Goal: Information Seeking & Learning: Learn about a topic

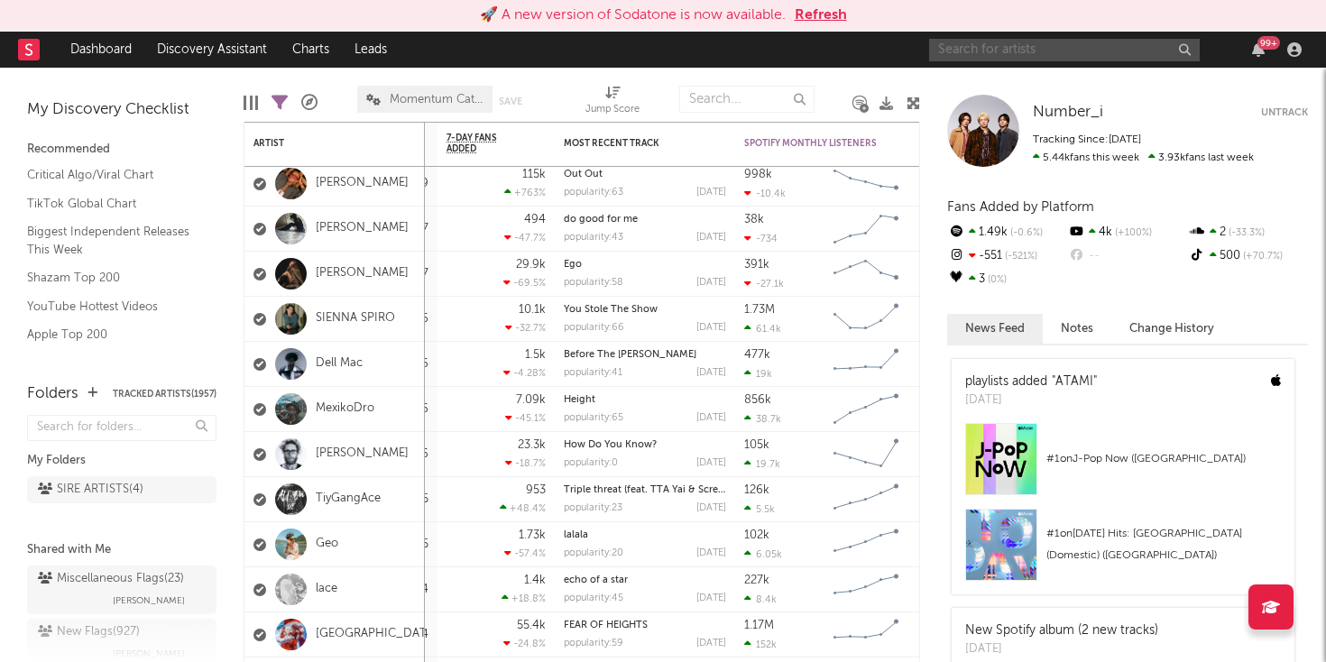
click at [1052, 52] on input "text" at bounding box center [1064, 50] width 271 height 23
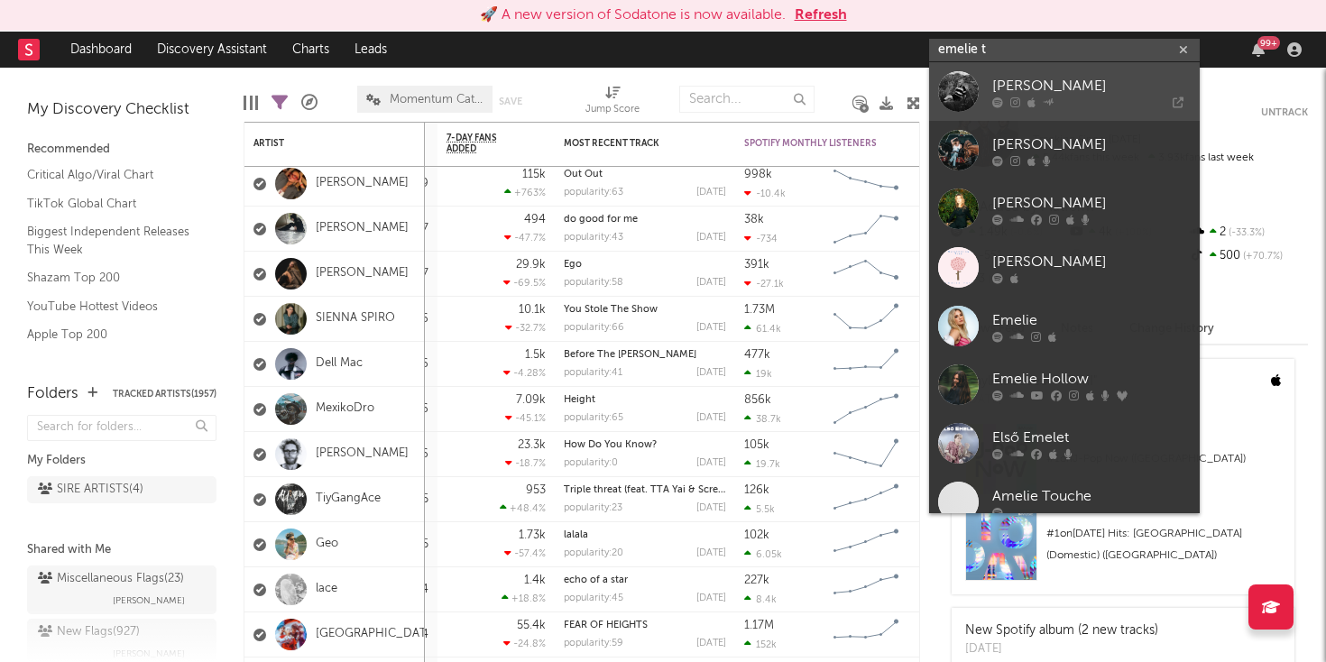
type input "emelie t"
click at [1042, 69] on link "[PERSON_NAME]" at bounding box center [1064, 91] width 271 height 59
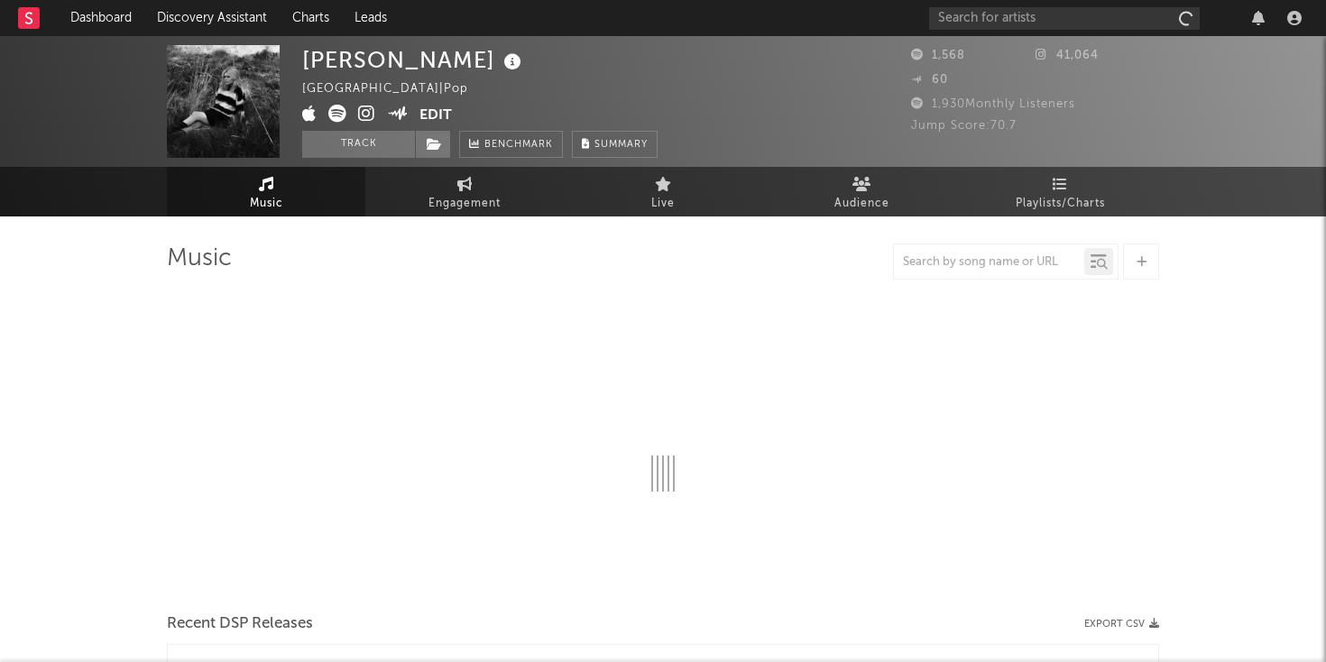
select select "6m"
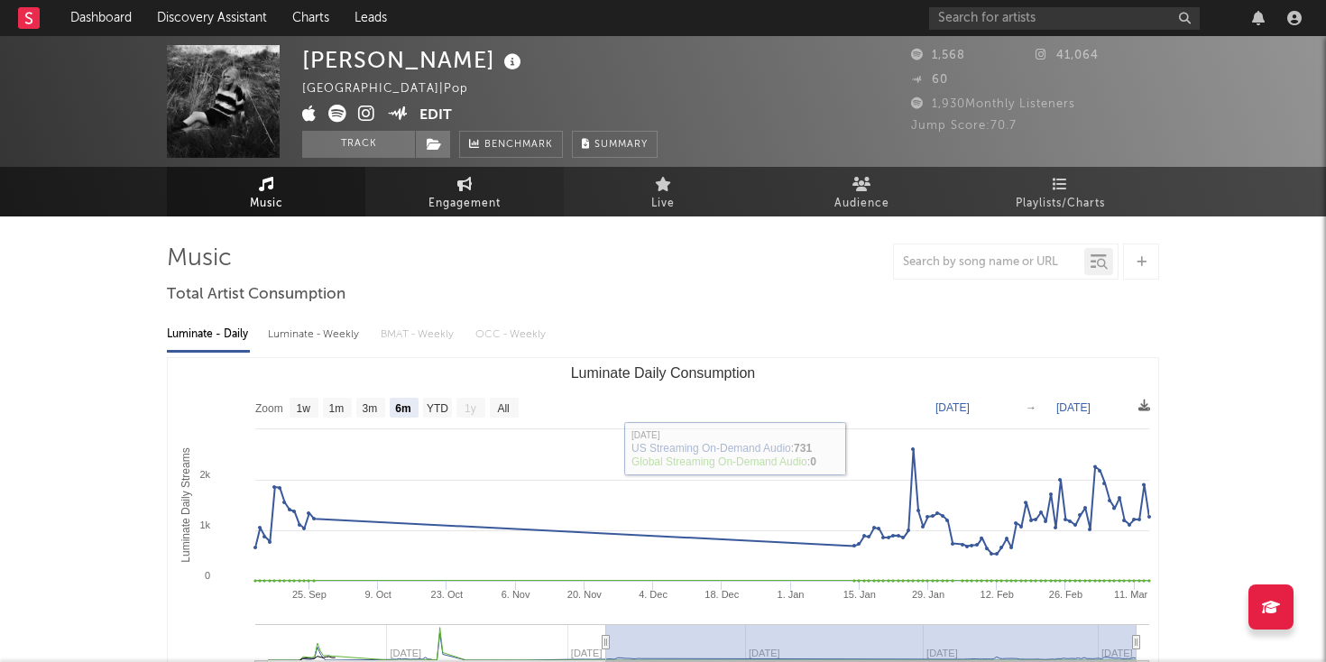
click at [440, 209] on span "Engagement" at bounding box center [465, 204] width 72 height 22
select select "1w"
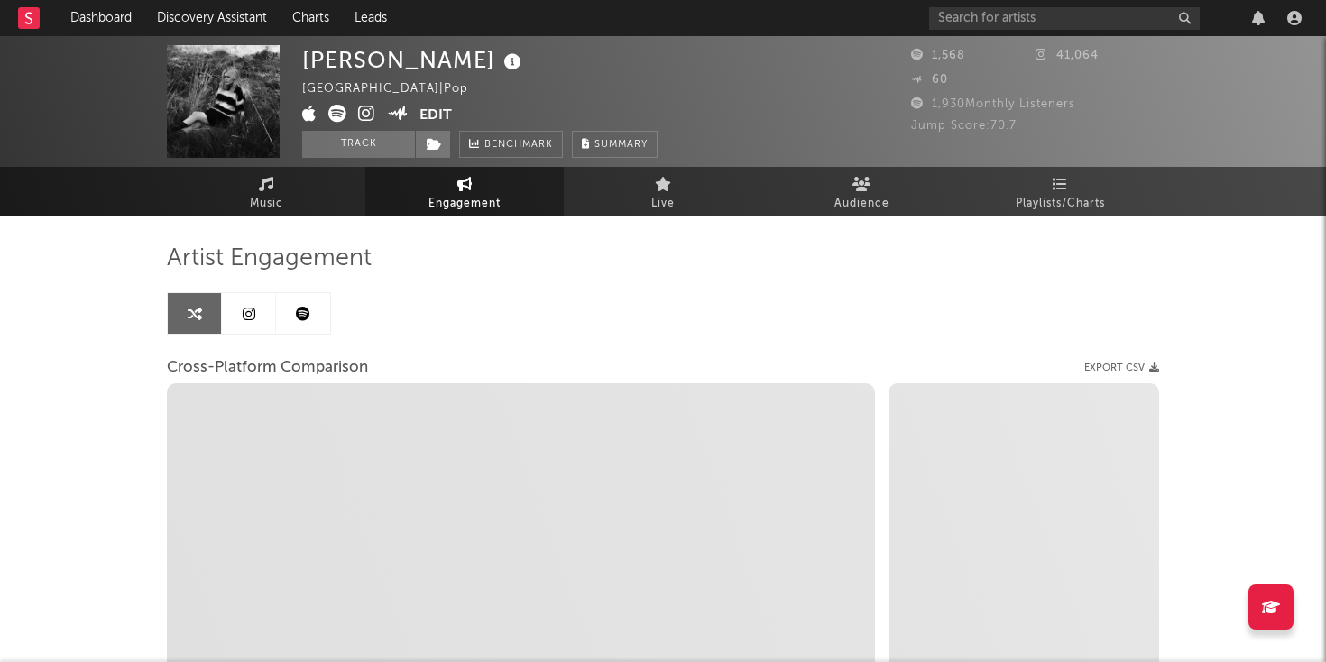
click at [313, 321] on link at bounding box center [303, 313] width 54 height 41
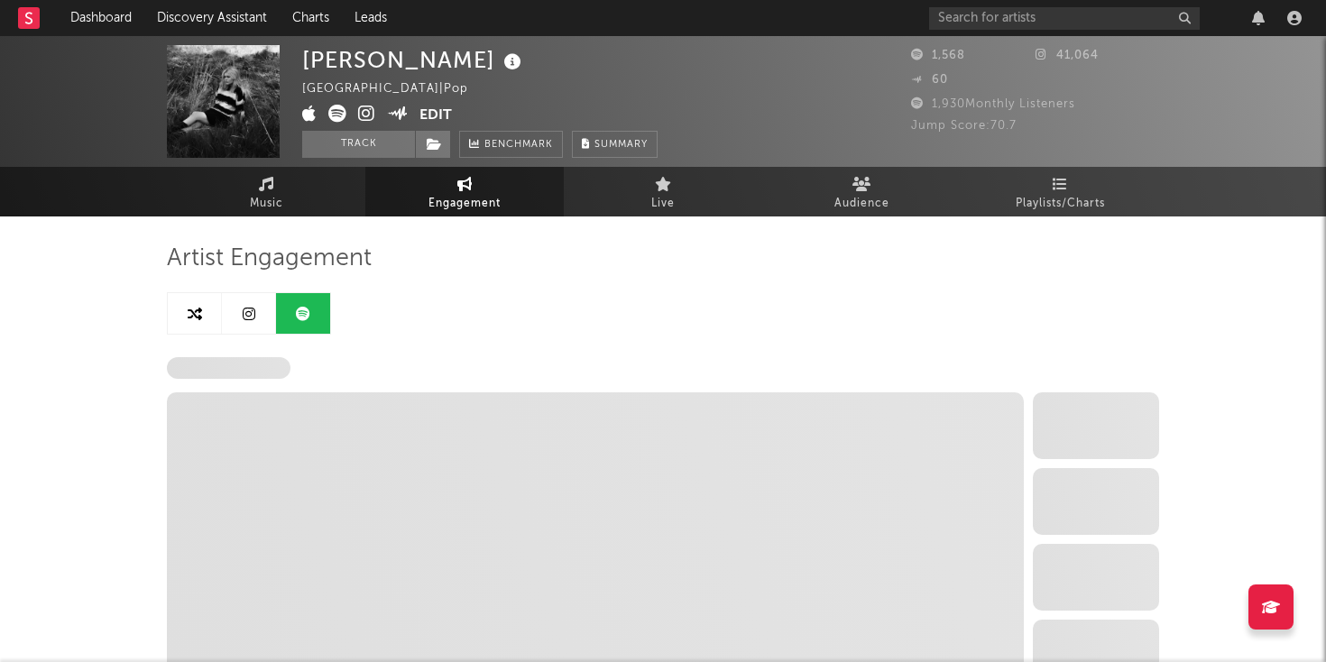
select select "6m"
select select "1w"
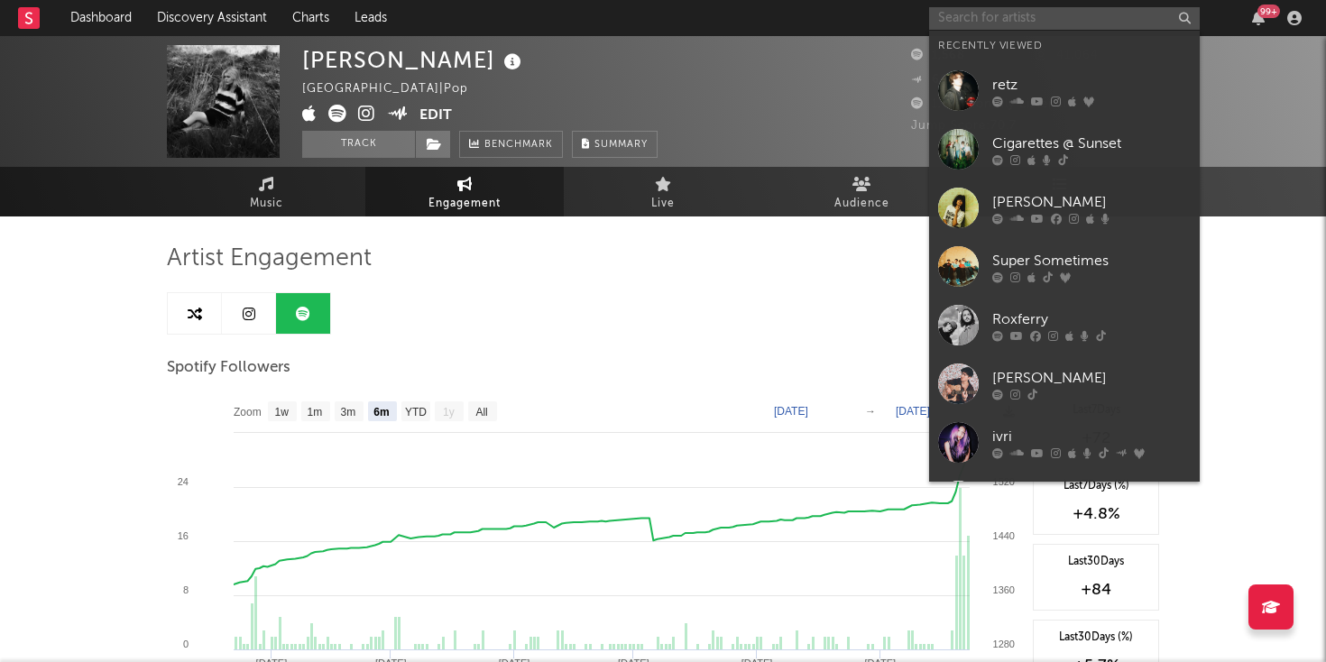
click at [1036, 18] on input "text" at bounding box center [1064, 18] width 271 height 23
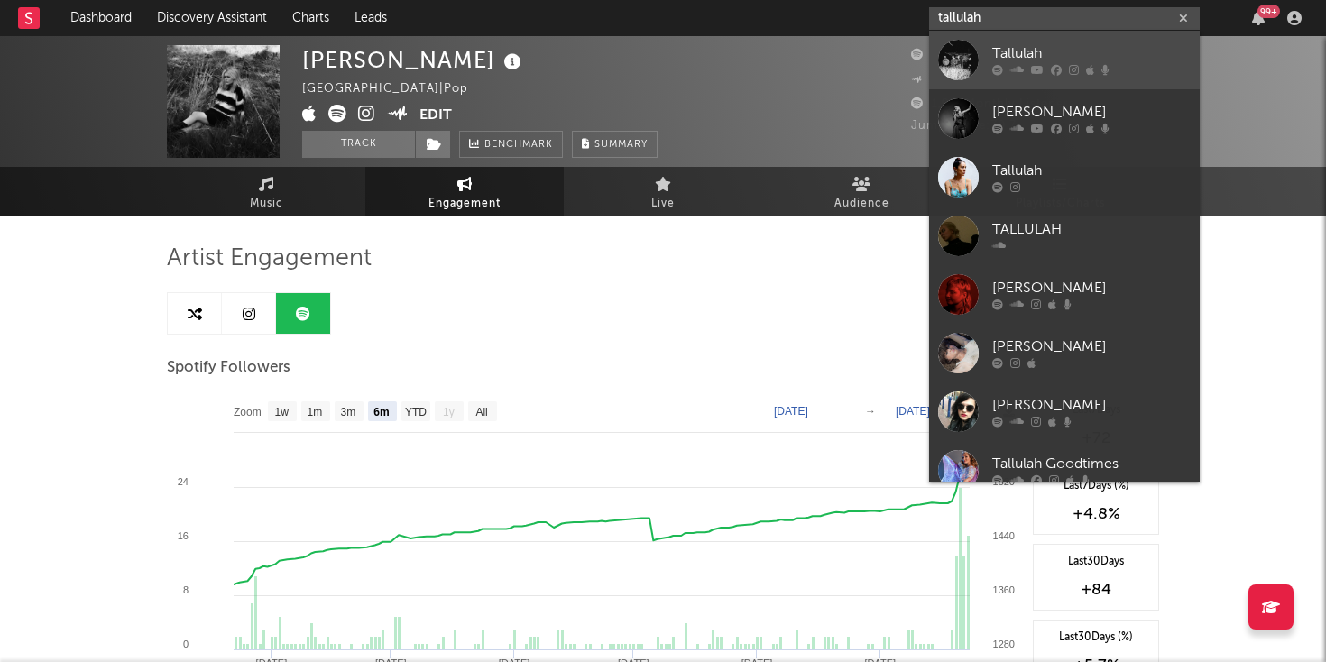
type input "tallulah"
click at [1020, 48] on div "Tallulah" at bounding box center [1091, 54] width 198 height 22
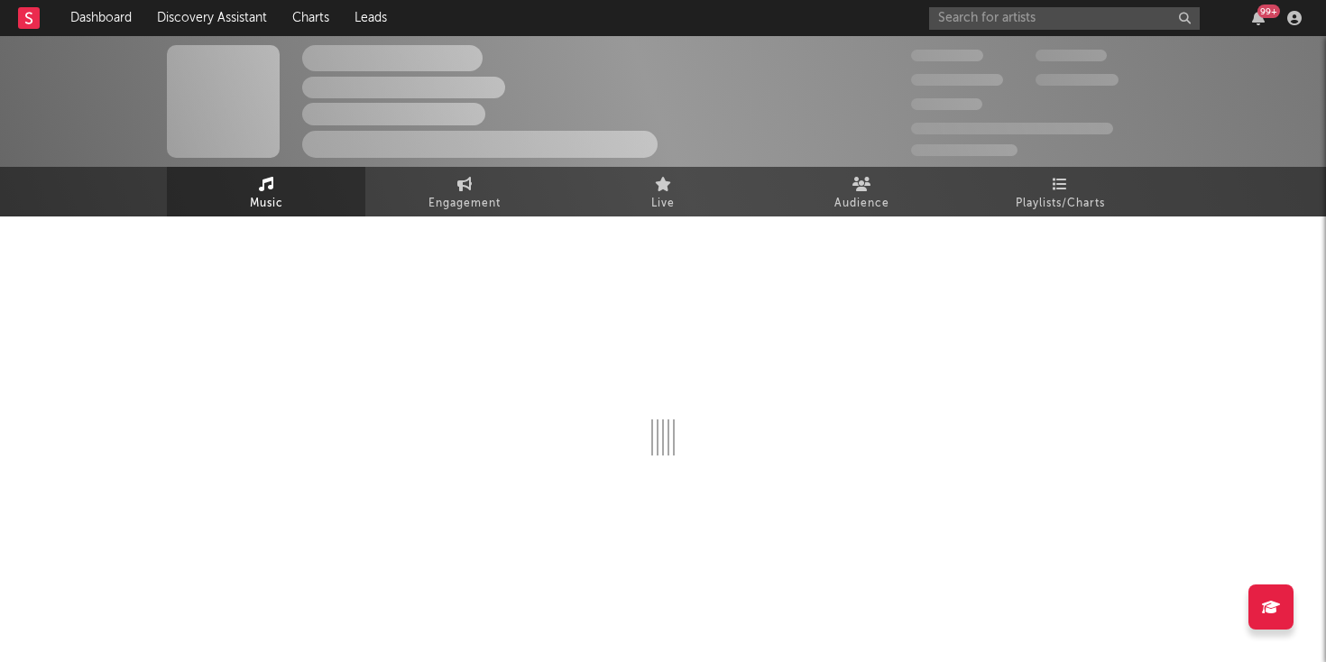
select select "1w"
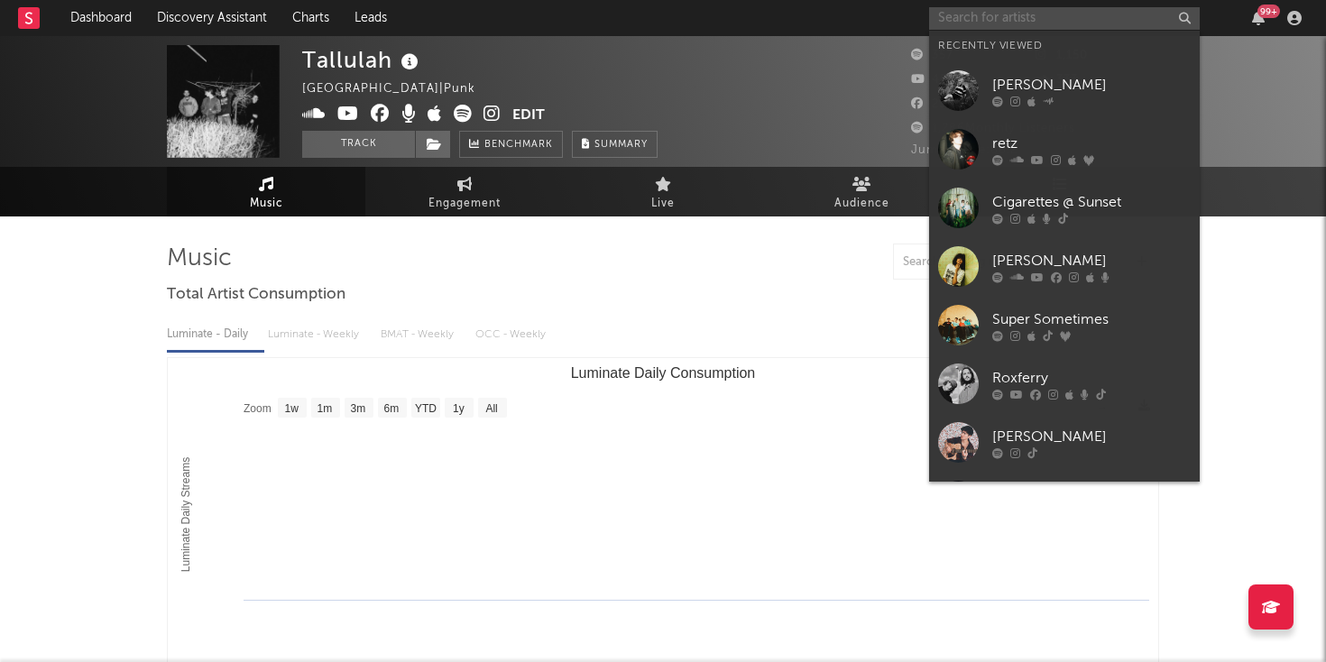
click at [1018, 11] on input "text" at bounding box center [1064, 18] width 271 height 23
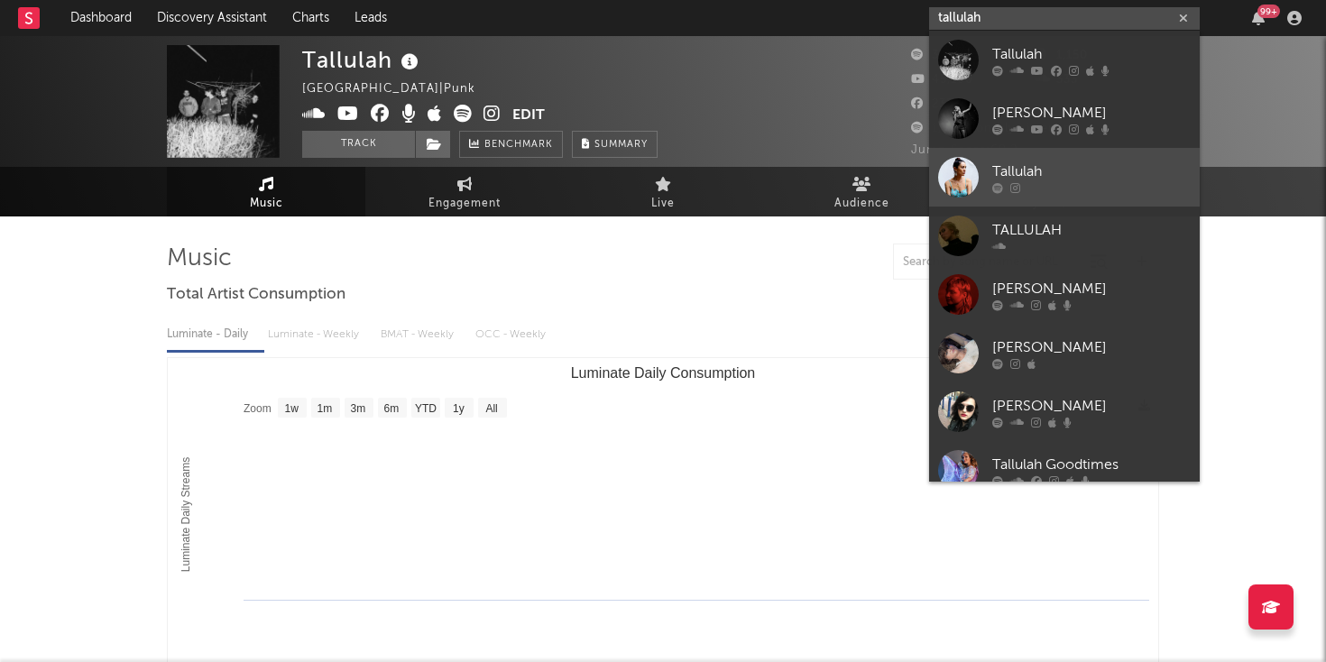
type input "tallulah"
click at [1045, 177] on div "Tallulah" at bounding box center [1091, 172] width 198 height 22
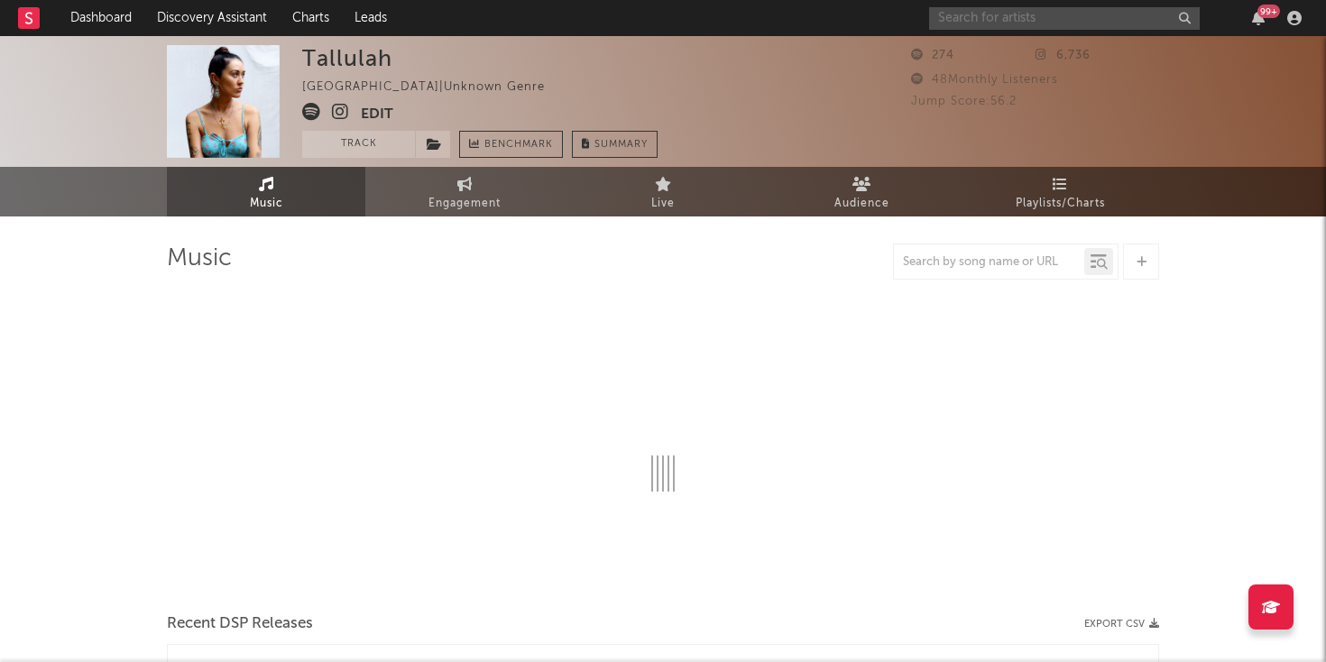
click at [993, 16] on input "text" at bounding box center [1064, 18] width 271 height 23
select select "1w"
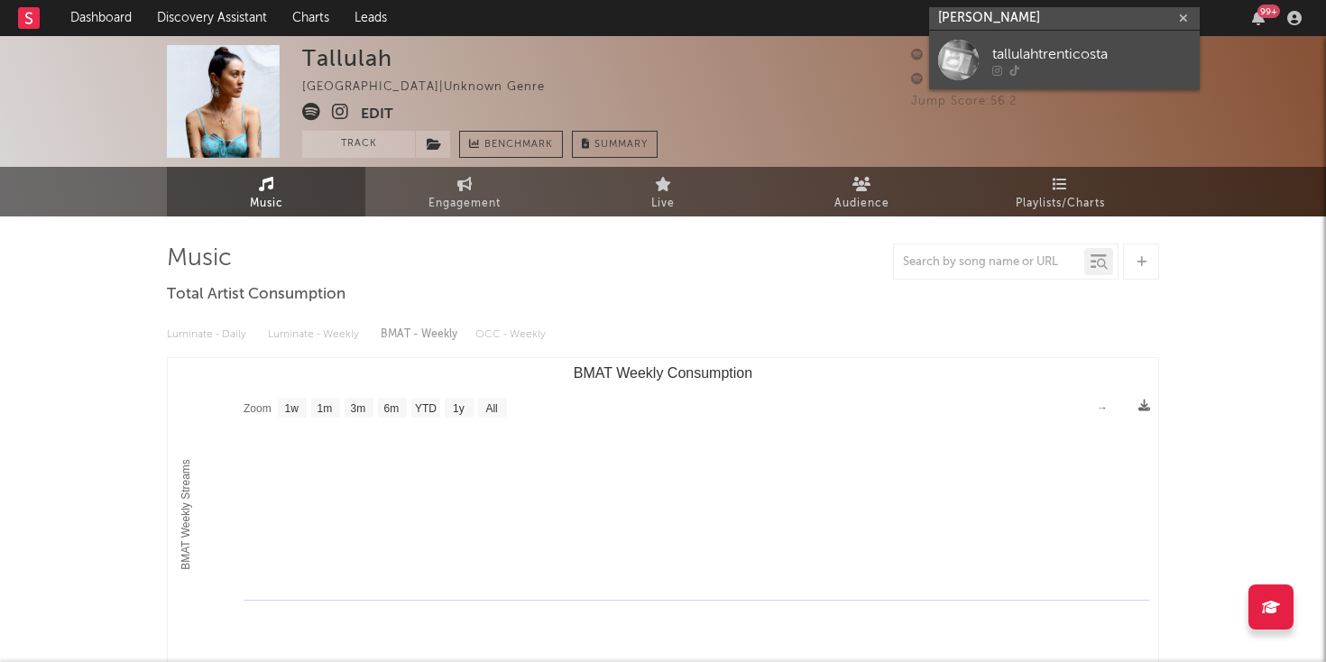
type input "[PERSON_NAME]"
click at [1089, 65] on div at bounding box center [1091, 70] width 198 height 11
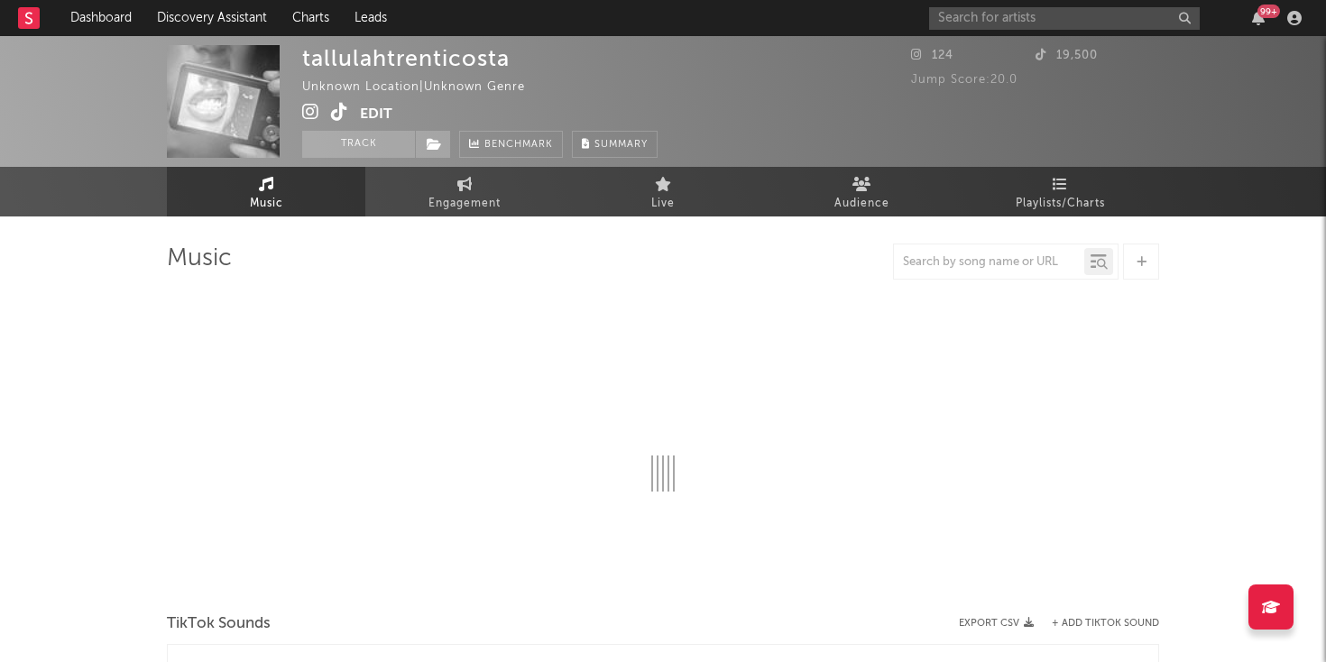
select select "1w"
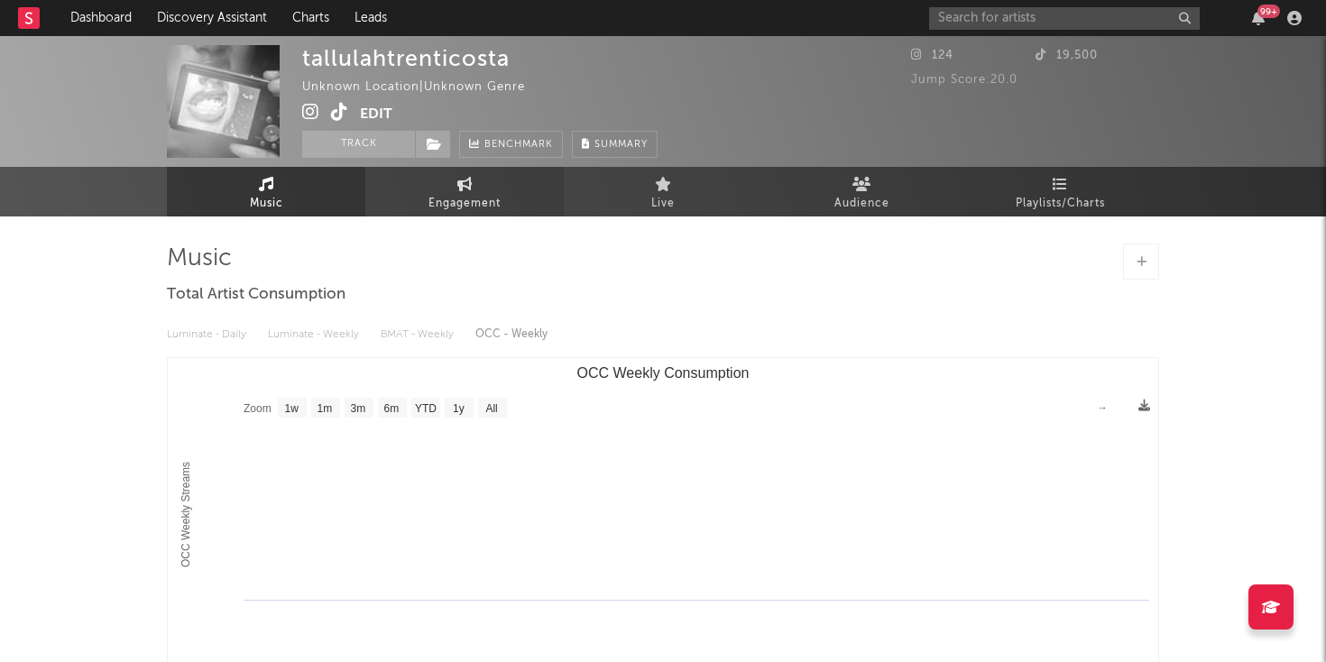
click at [415, 189] on link "Engagement" at bounding box center [464, 192] width 198 height 50
select select "1w"
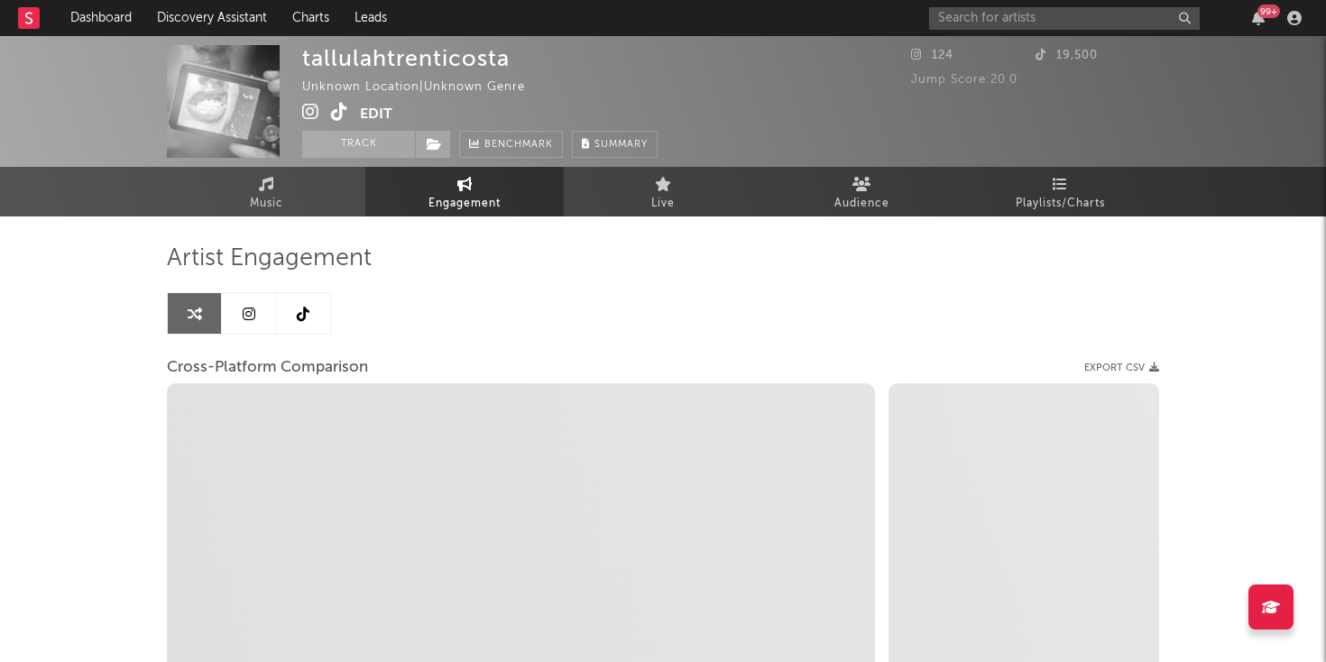
select select "1m"
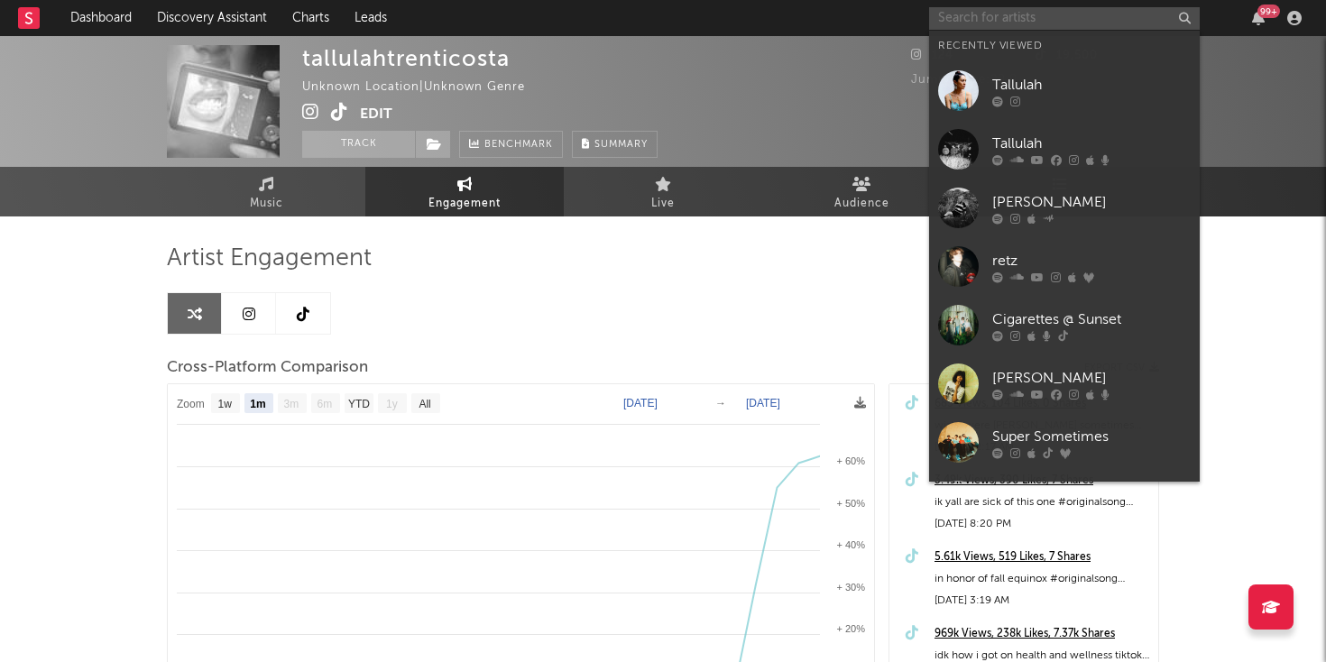
click at [999, 18] on input "text" at bounding box center [1064, 18] width 271 height 23
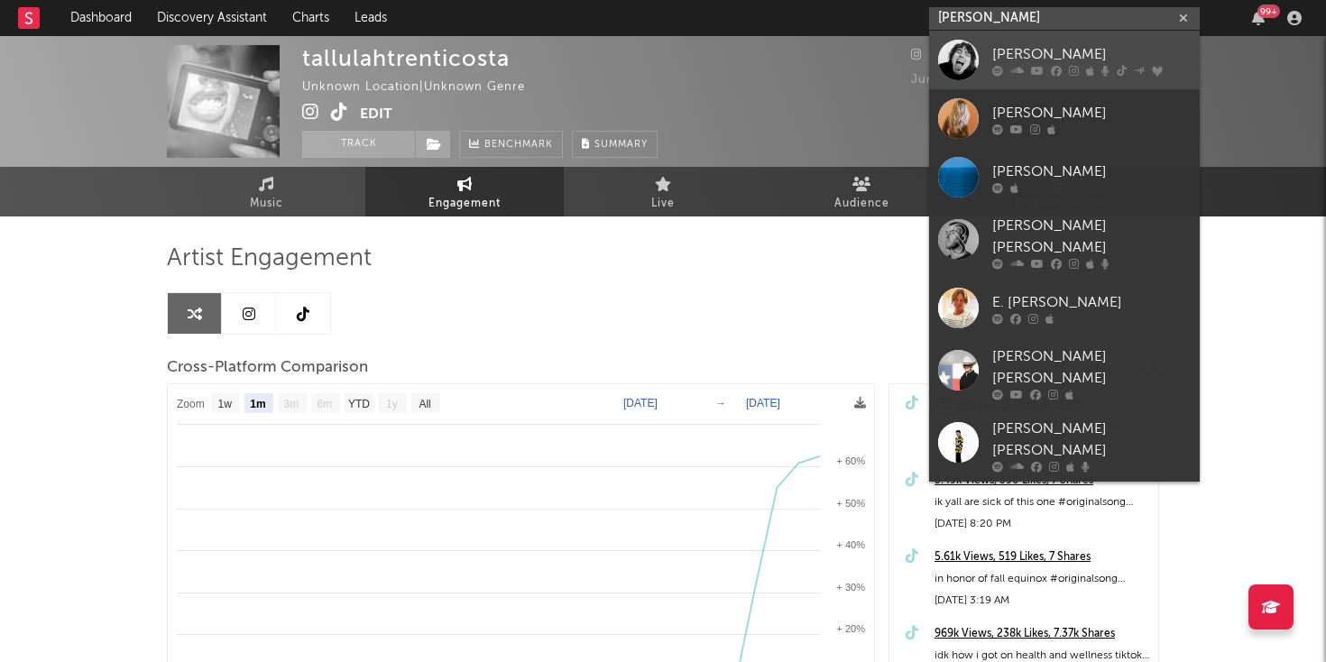
type input "[PERSON_NAME]"
click at [1001, 66] on icon at bounding box center [997, 70] width 11 height 11
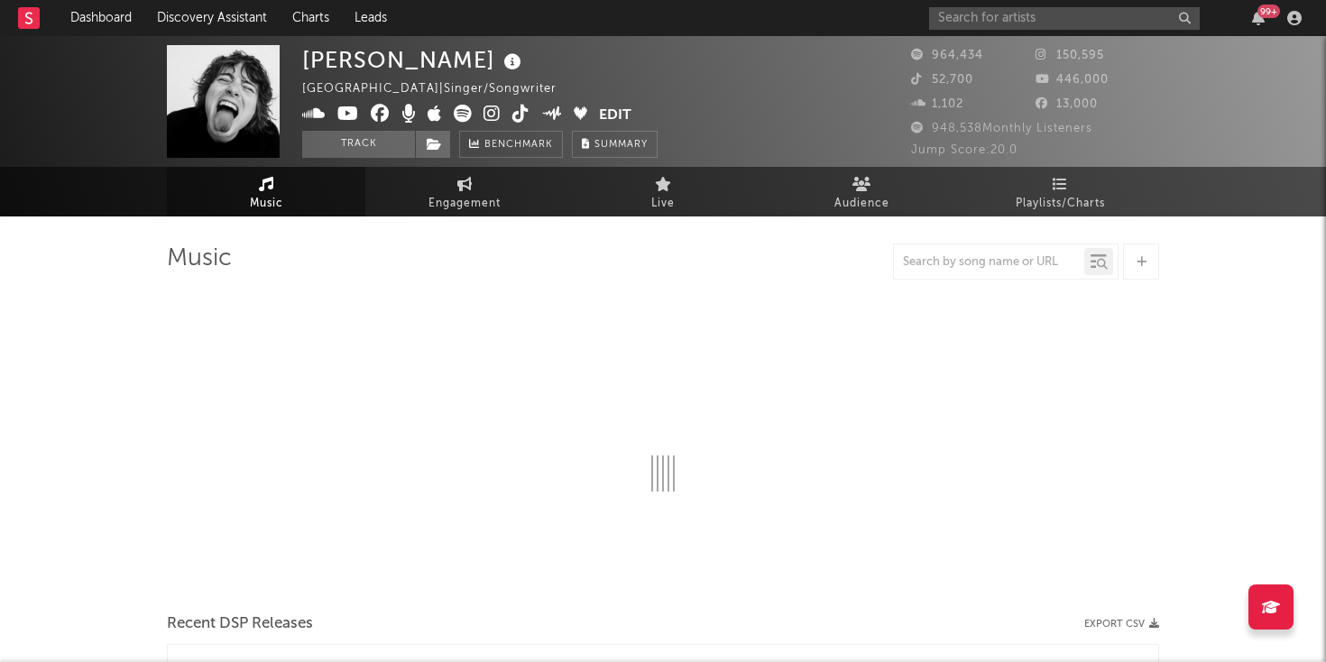
select select "6m"
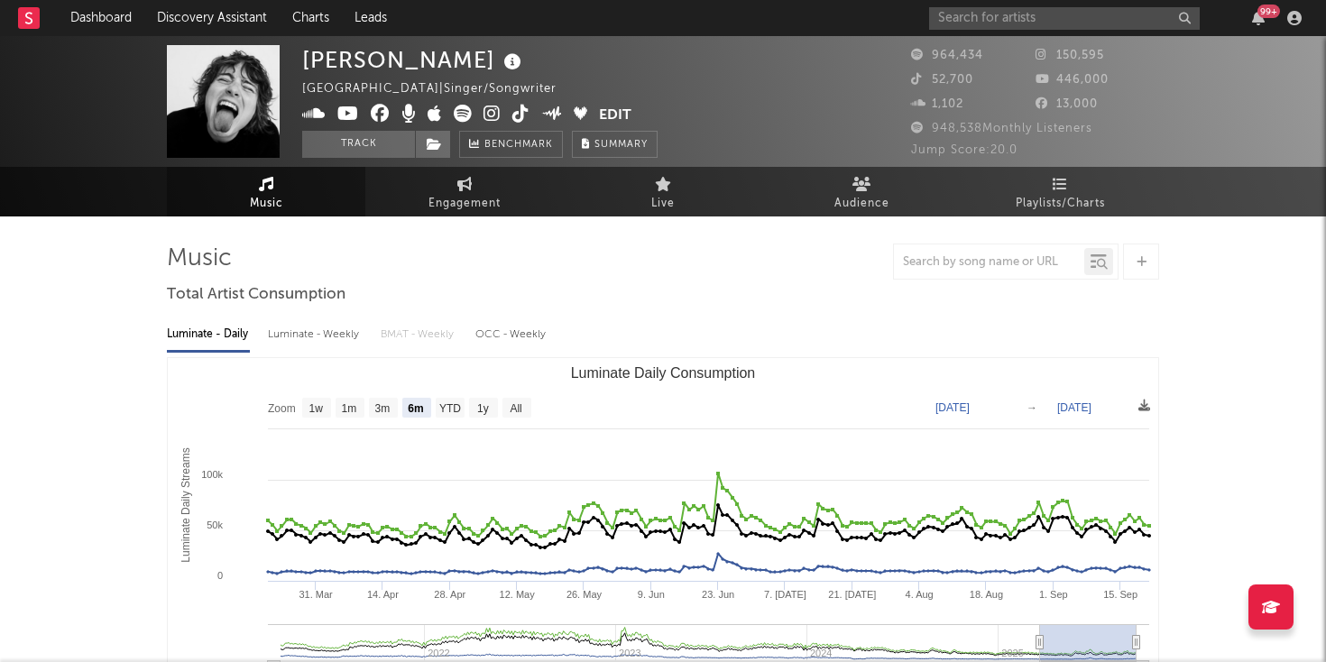
select select "6m"
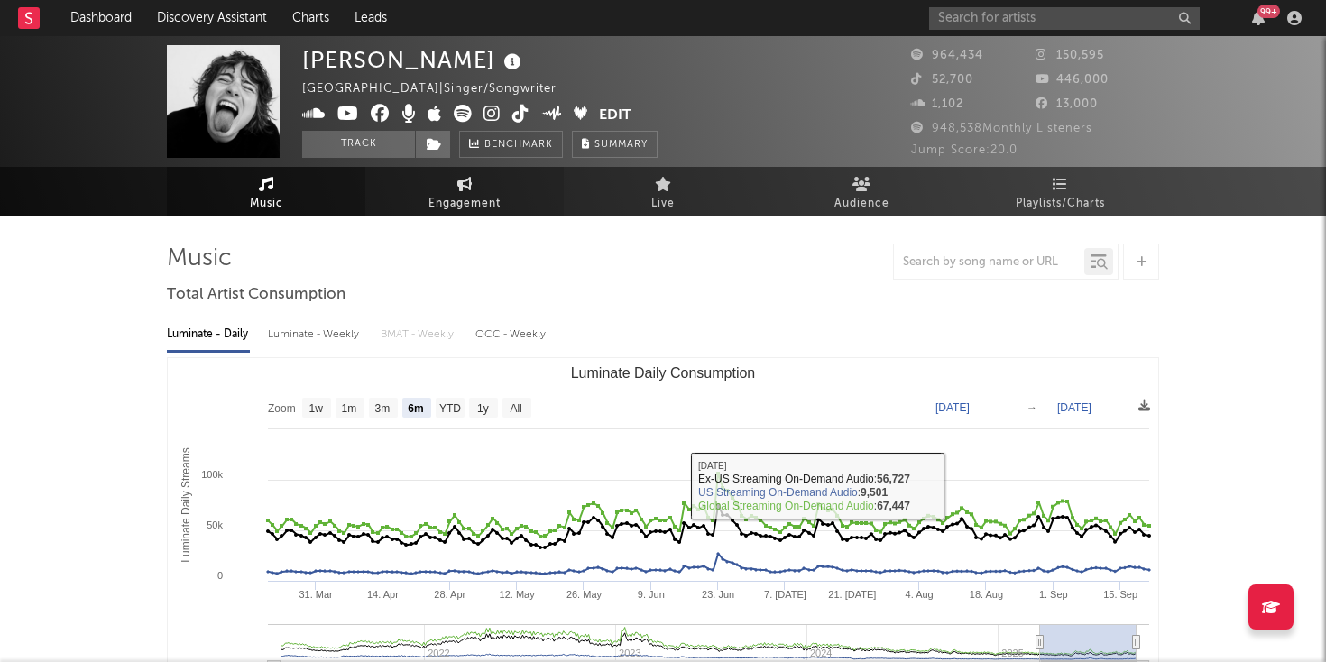
click at [441, 189] on link "Engagement" at bounding box center [464, 192] width 198 height 50
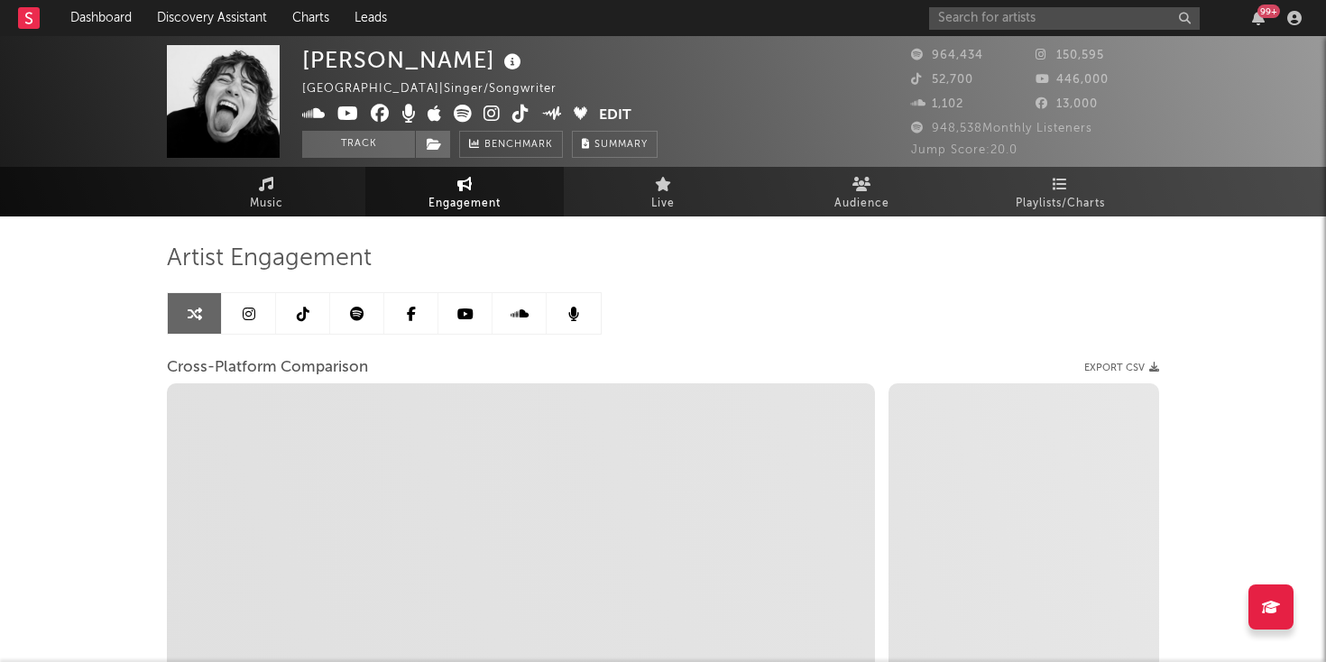
select select "1w"
select select "1m"
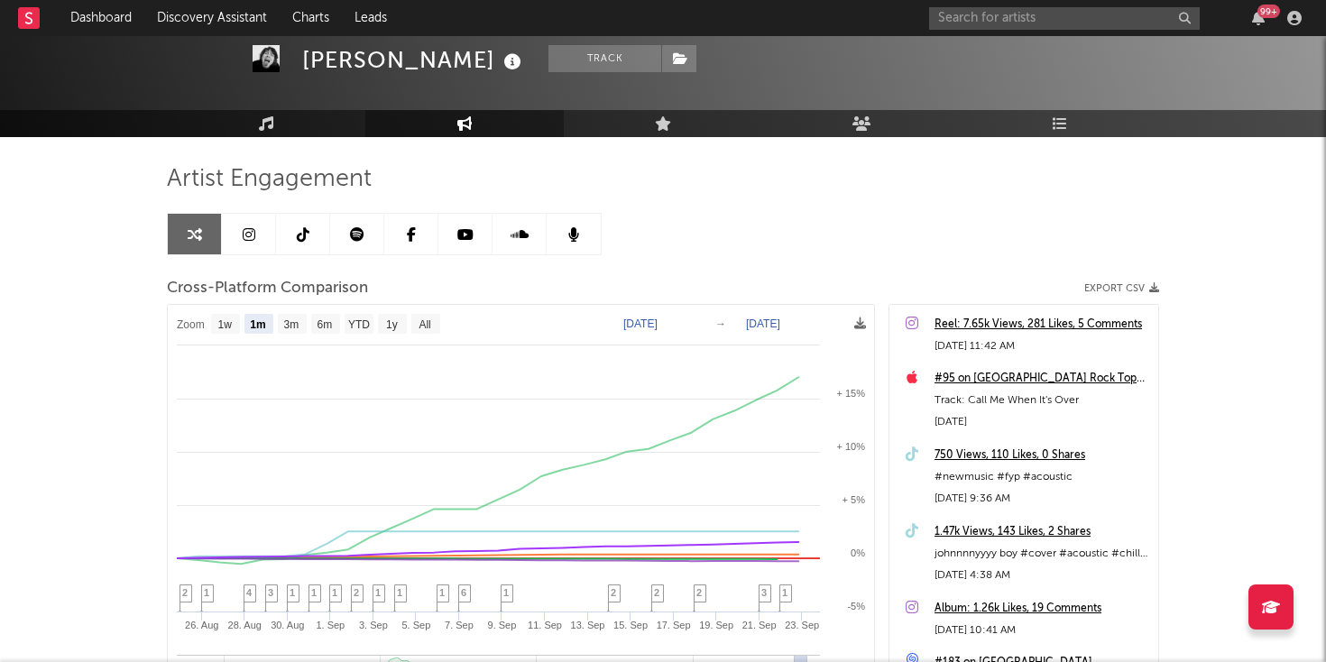
scroll to position [84, 0]
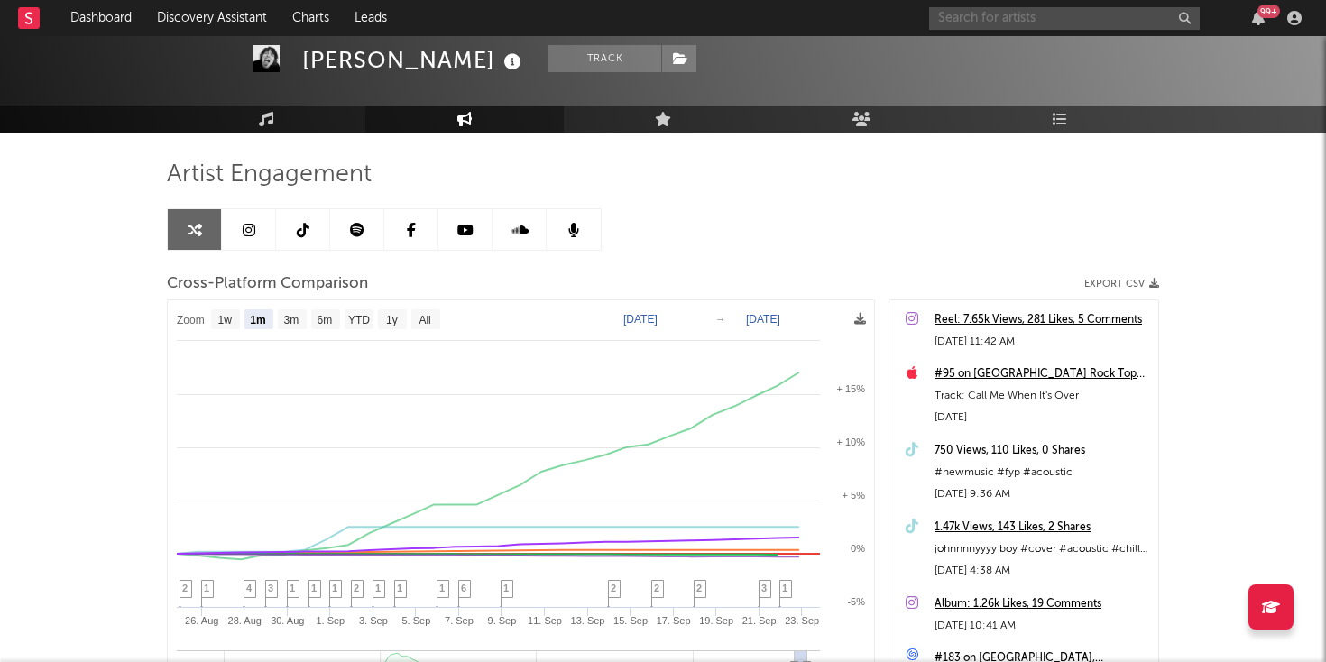
click at [979, 19] on input "text" at bounding box center [1064, 18] width 271 height 23
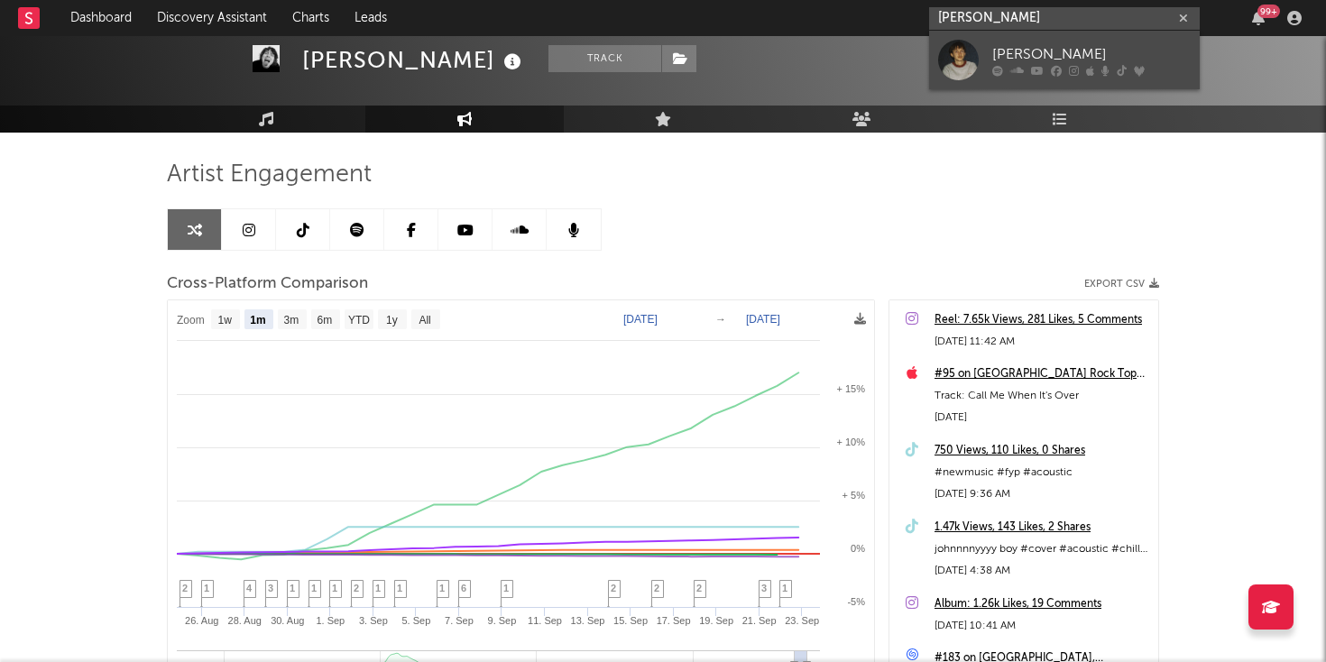
type input "[PERSON_NAME]"
click at [1015, 74] on icon at bounding box center [1018, 70] width 14 height 11
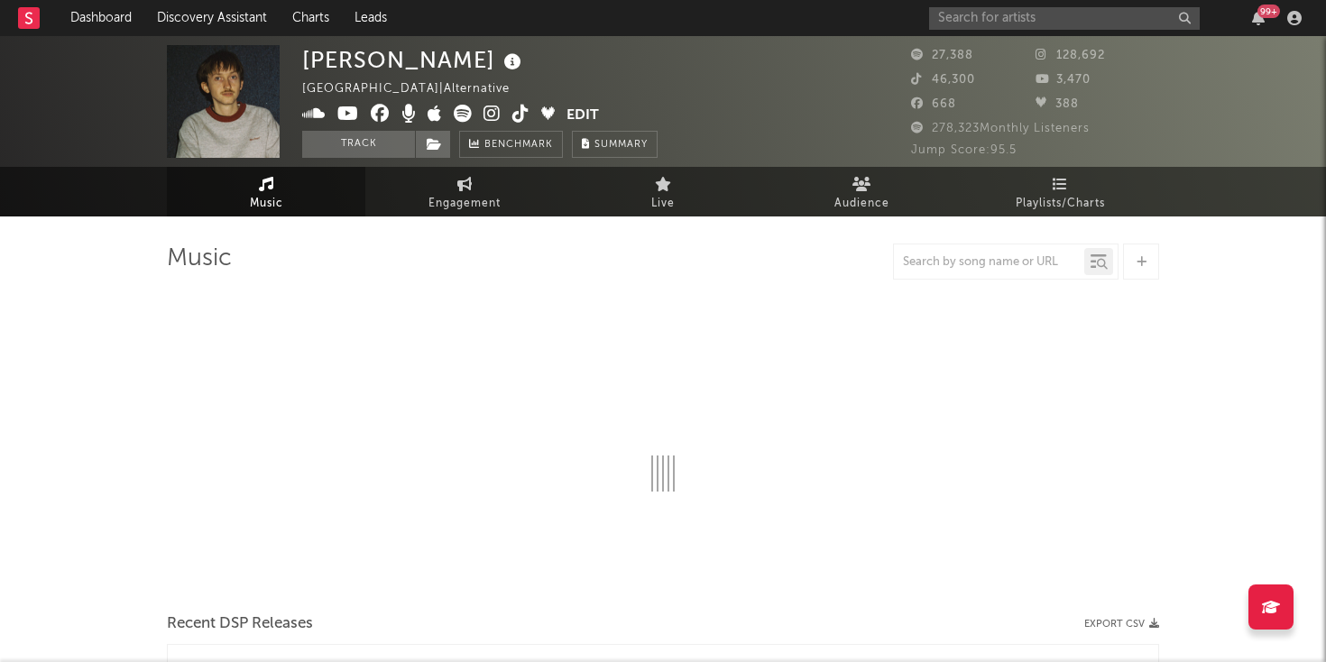
select select "6m"
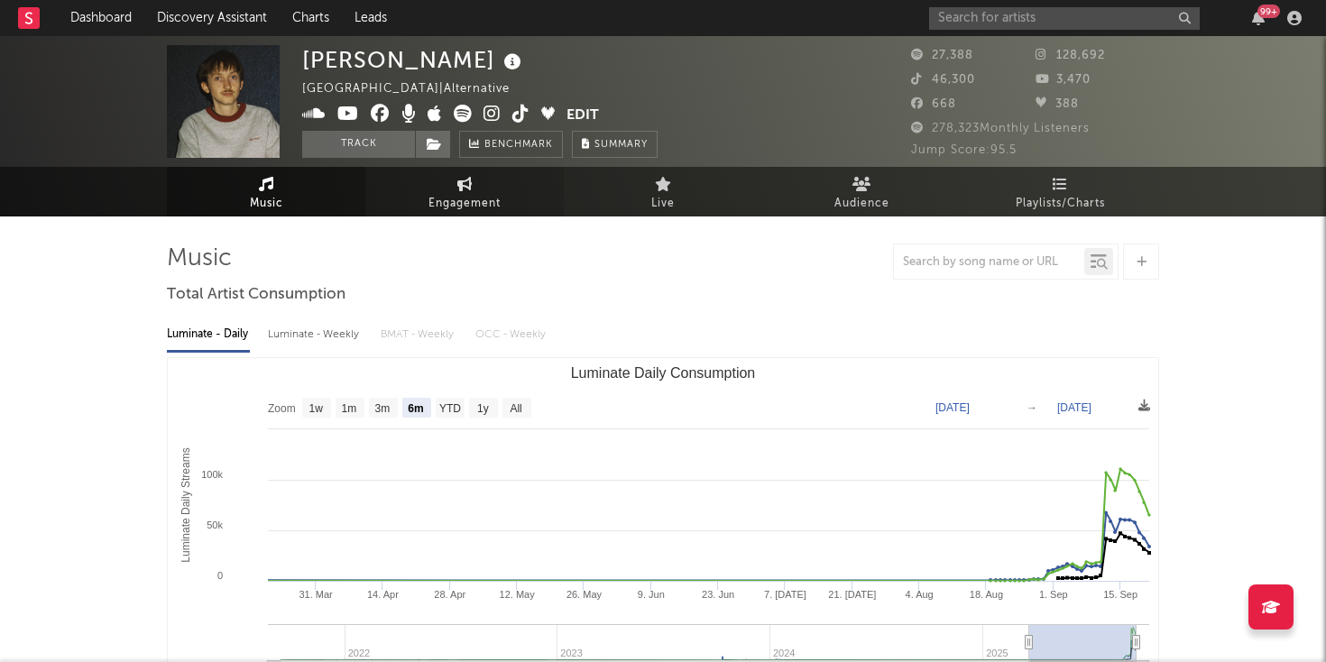
click at [474, 191] on link "Engagement" at bounding box center [464, 192] width 198 height 50
select select "1w"
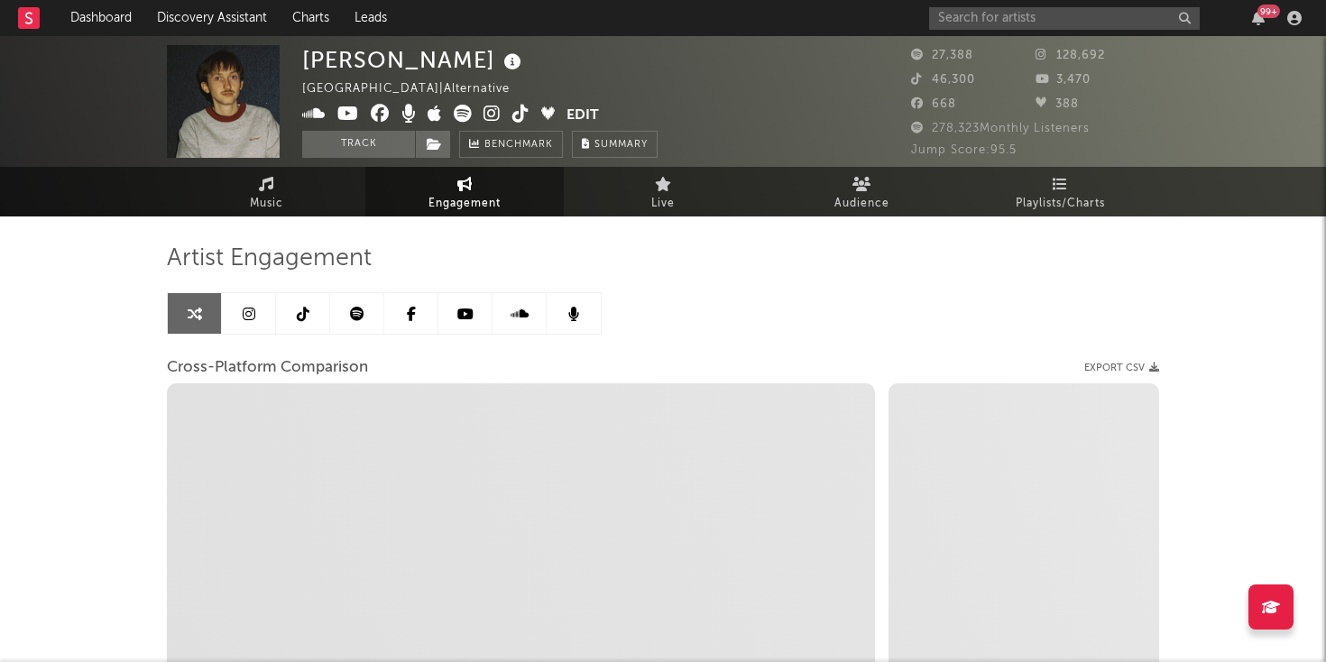
click at [353, 314] on icon at bounding box center [357, 314] width 14 height 14
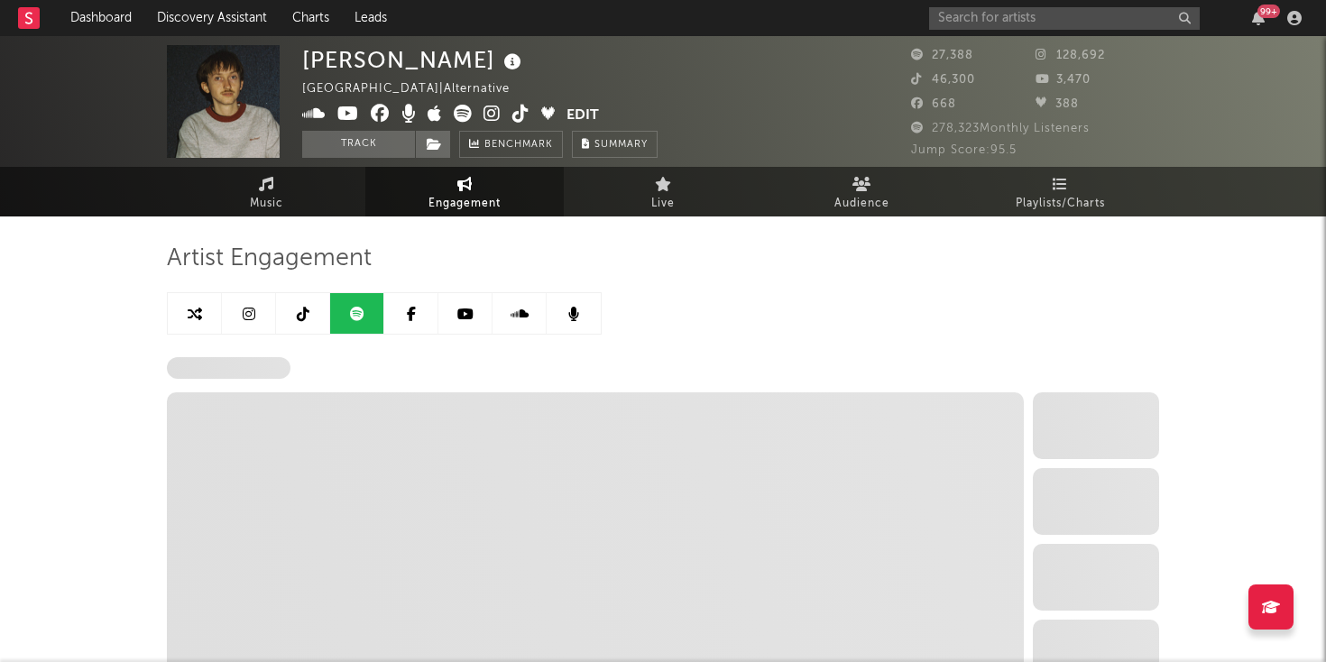
select select "6m"
select select "1w"
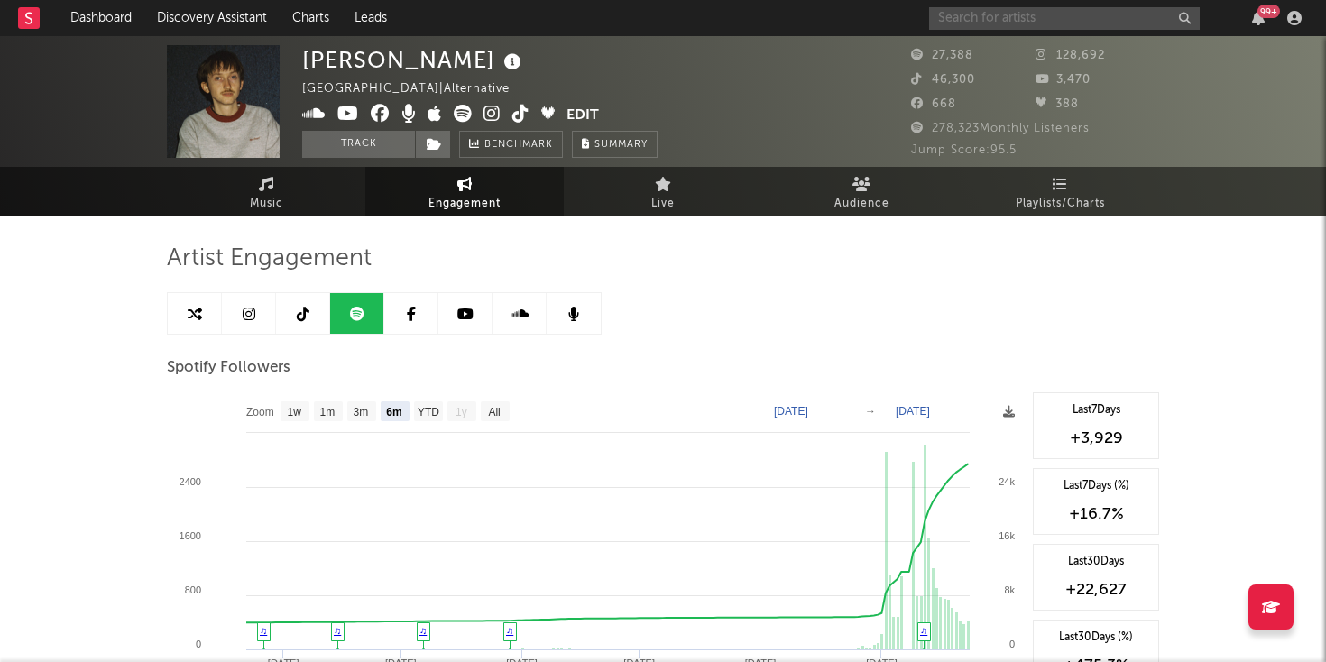
click at [983, 11] on input "text" at bounding box center [1064, 18] width 271 height 23
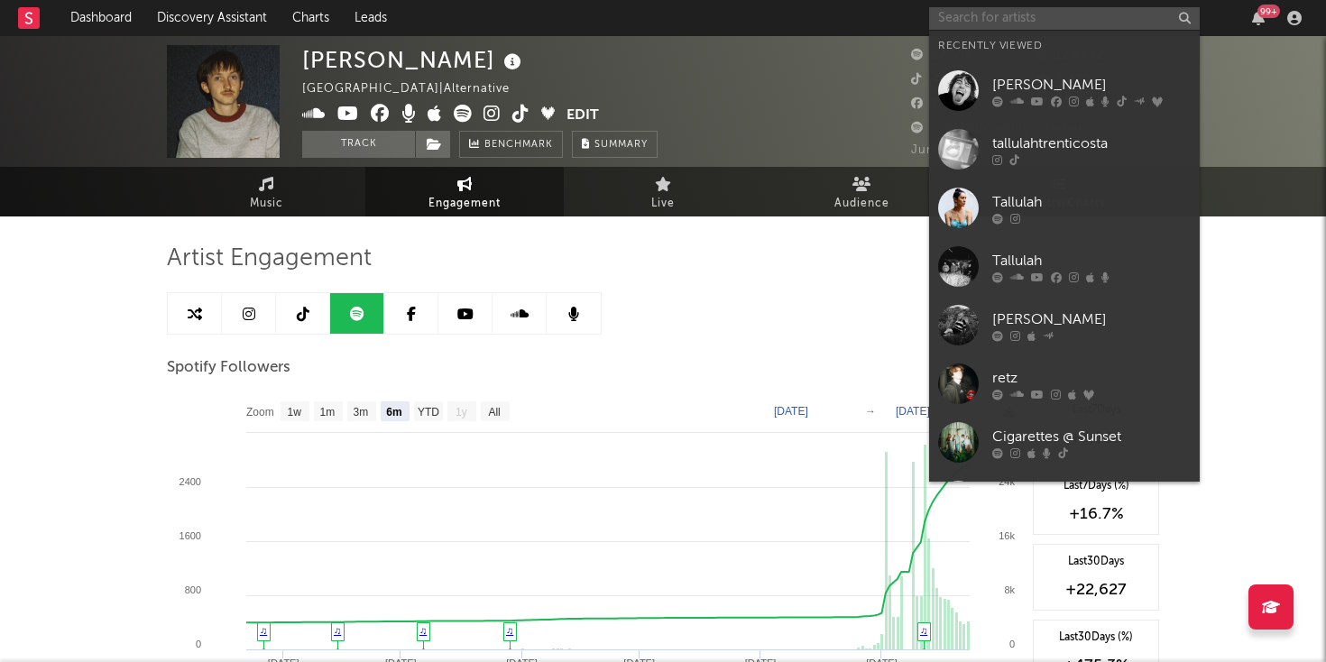
paste input "[PERSON_NAME]"
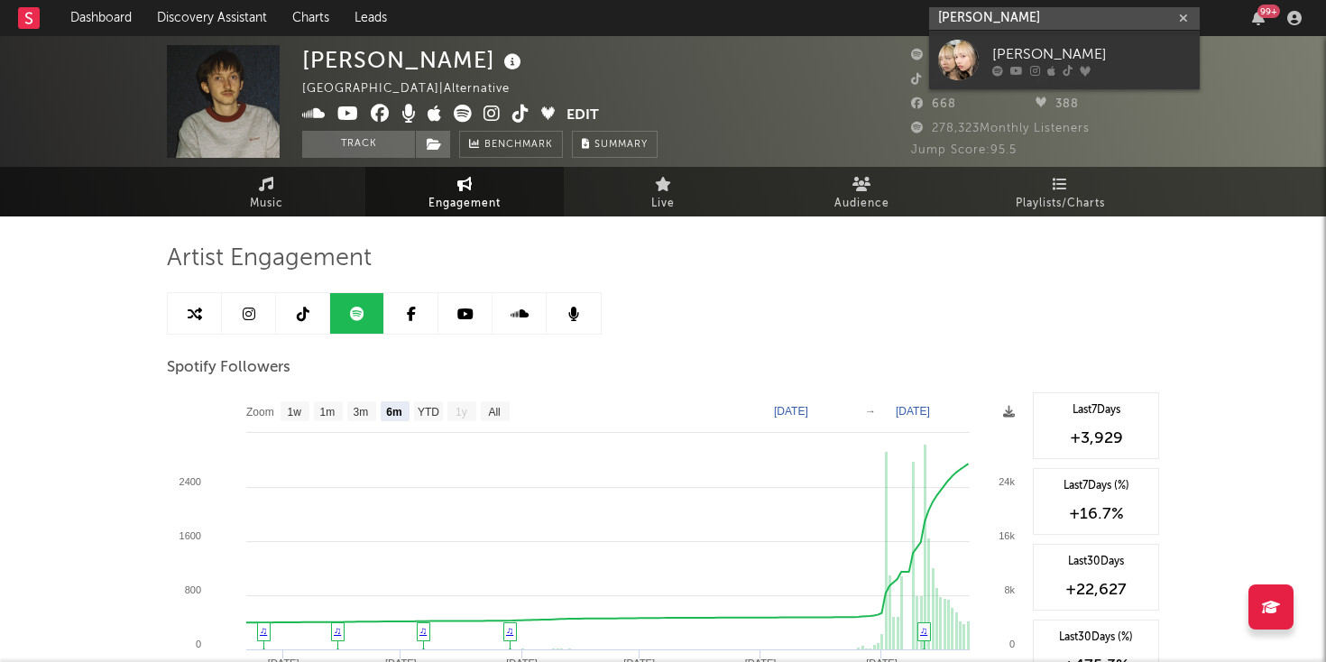
type input "[PERSON_NAME]"
click at [959, 60] on div at bounding box center [958, 60] width 41 height 41
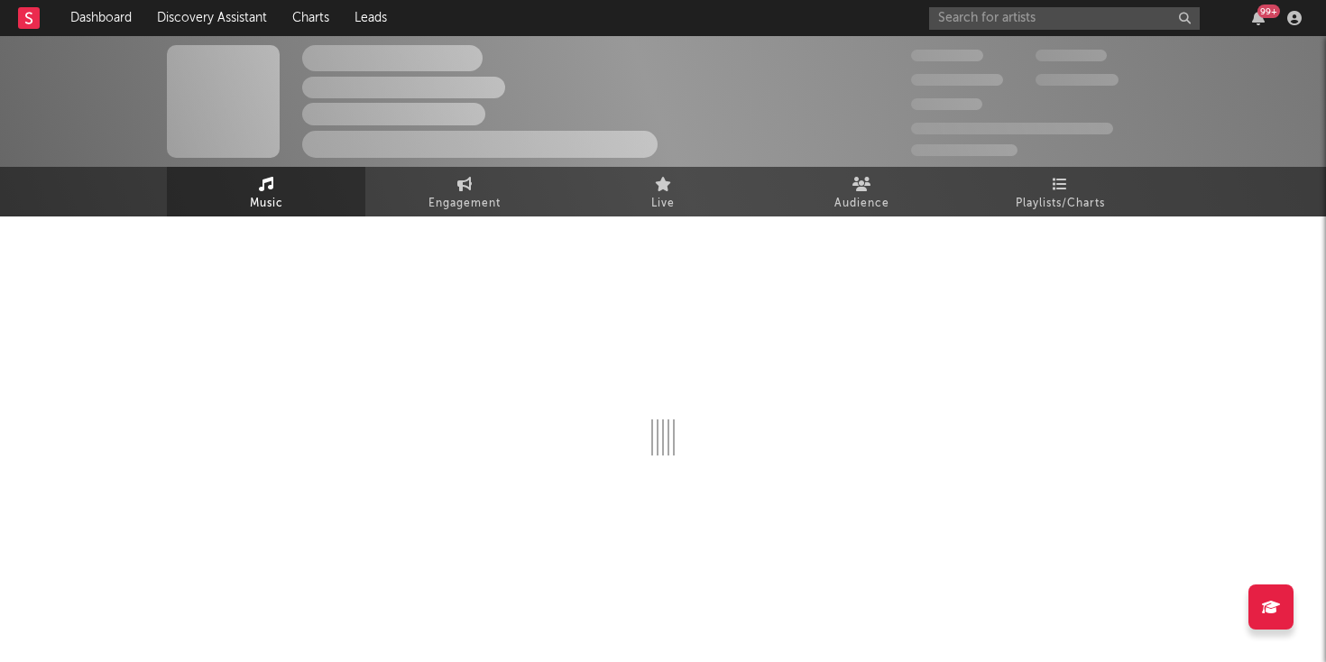
select select "6m"
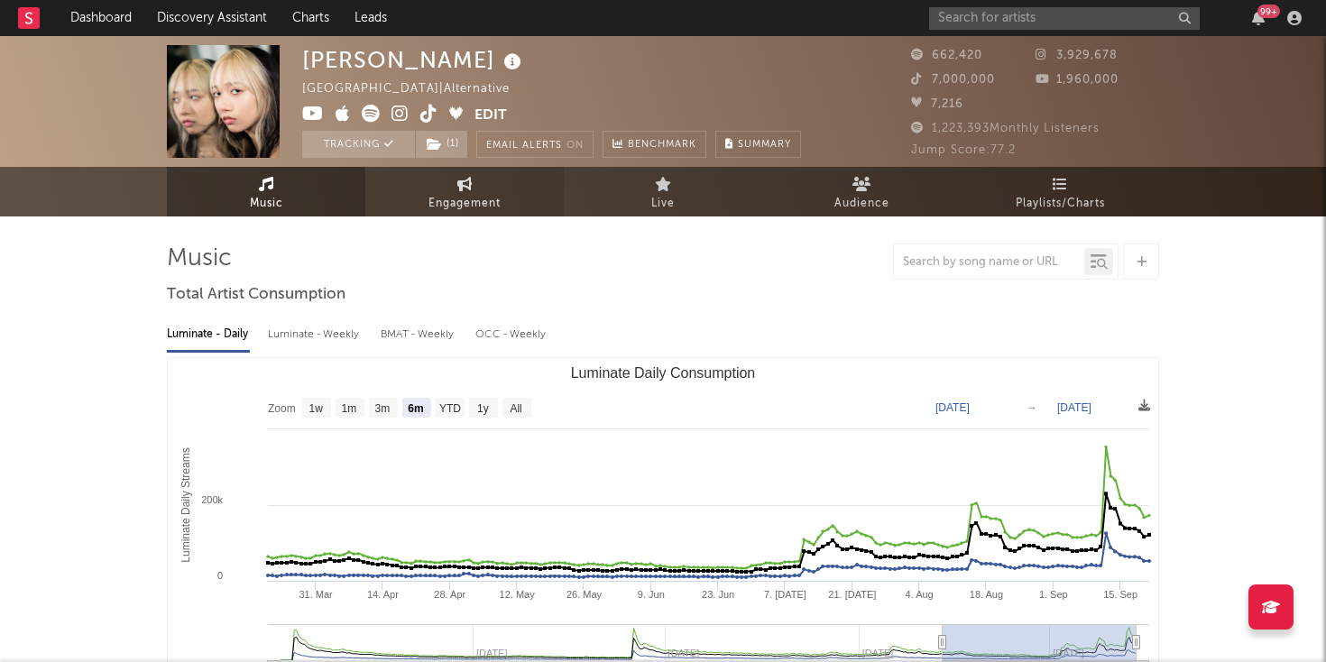
click at [493, 187] on link "Engagement" at bounding box center [464, 192] width 198 height 50
select select "1w"
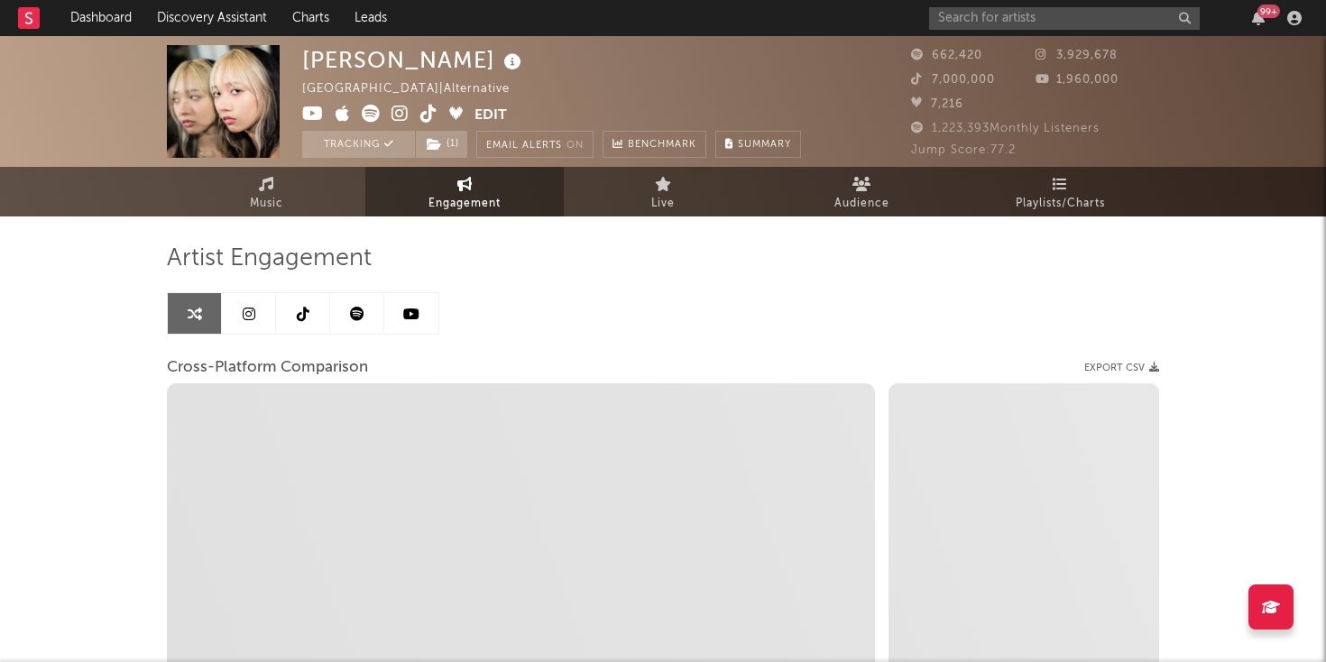
select select "1m"
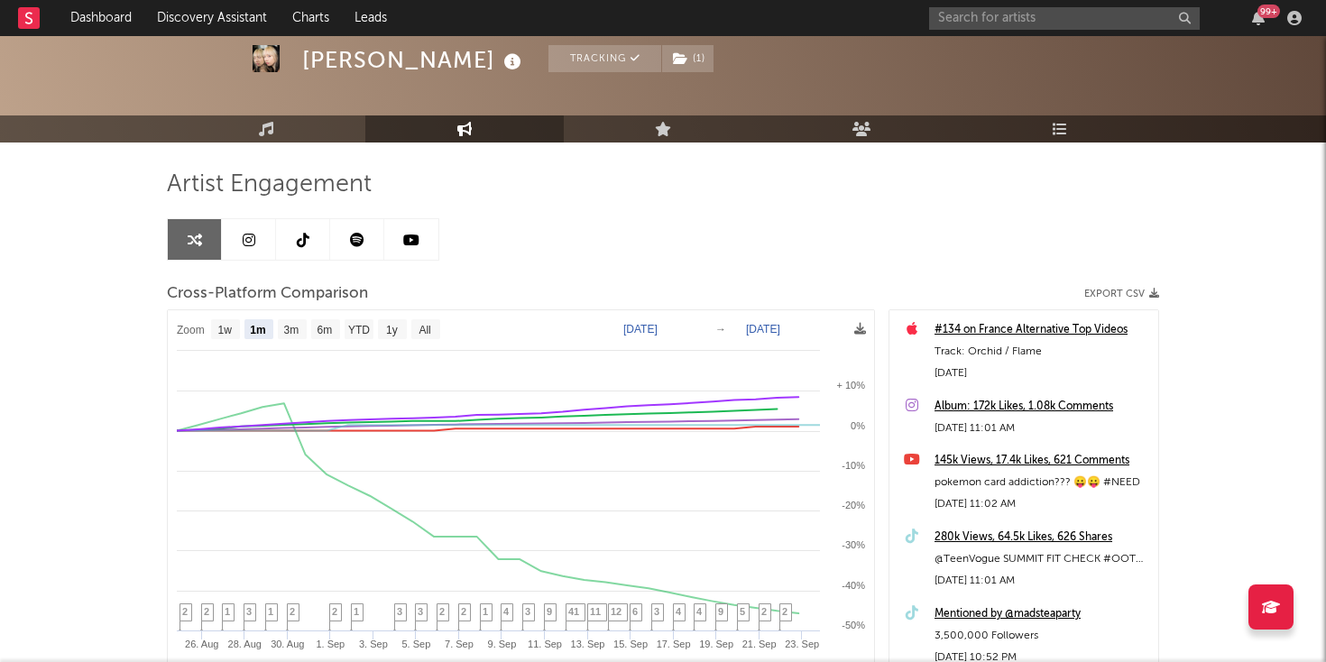
scroll to position [77, 0]
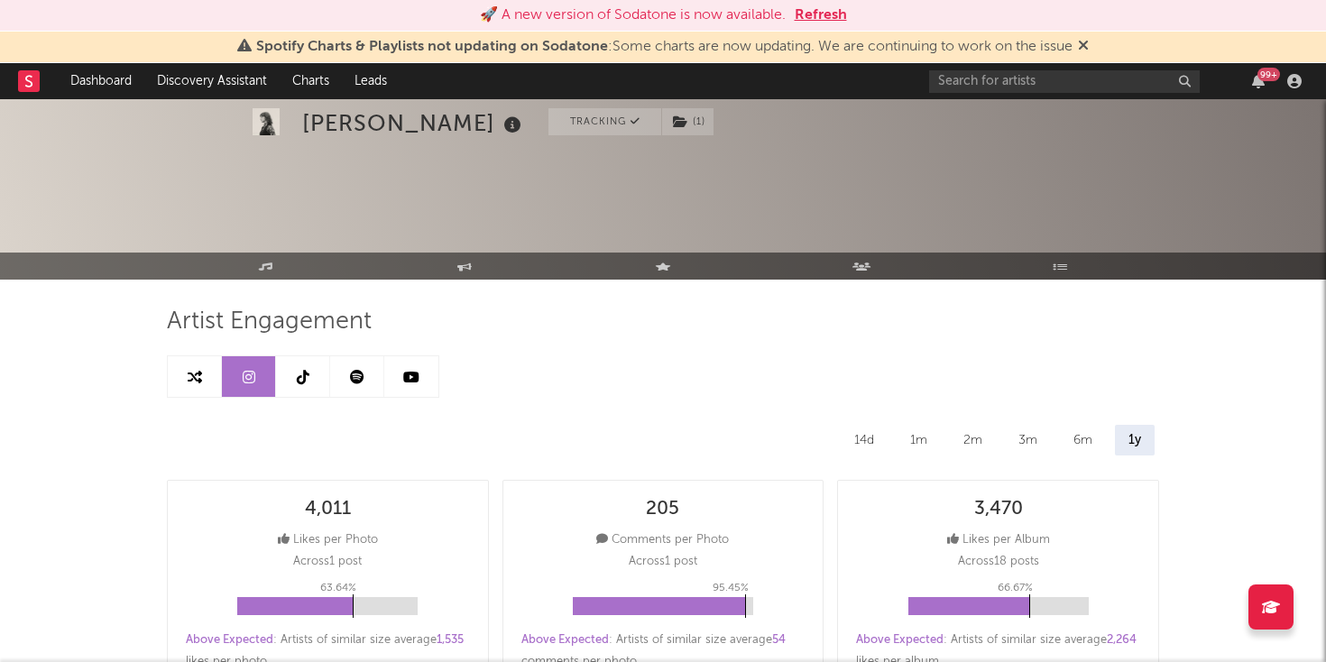
select select "6m"
